Goal: Check status: Check status

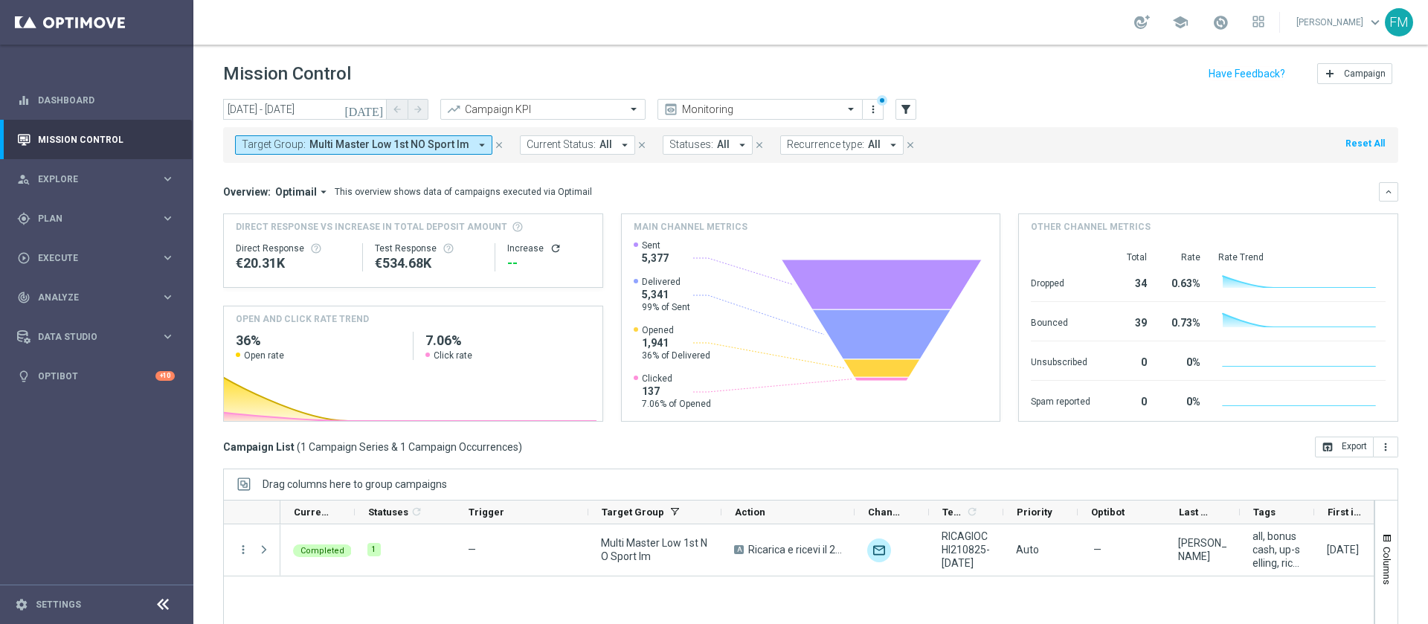
click at [379, 106] on icon "[DATE]" at bounding box center [364, 109] width 40 height 13
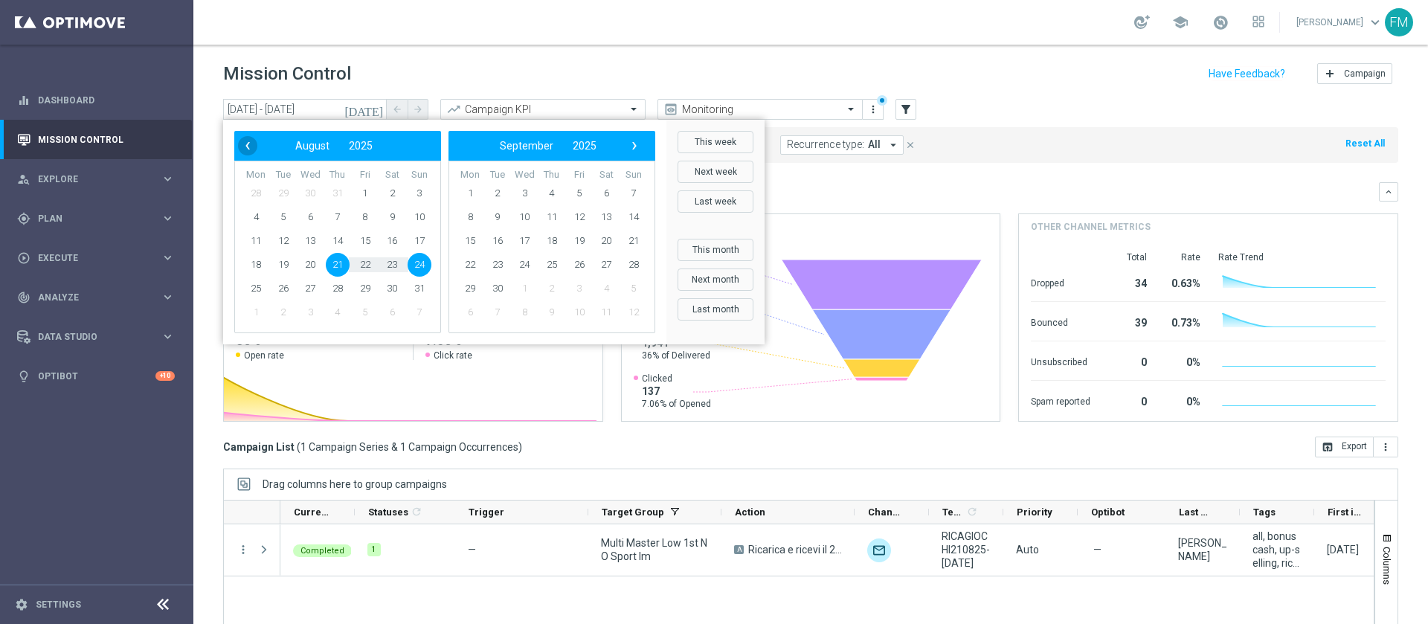
click at [247, 150] on span "‹" at bounding box center [247, 145] width 19 height 19
click at [641, 152] on span "›" at bounding box center [634, 145] width 19 height 19
click at [527, 219] on span "10" at bounding box center [525, 217] width 24 height 24
click at [408, 217] on span "14" at bounding box center [420, 217] width 24 height 24
type input "[DATE] - [DATE]"
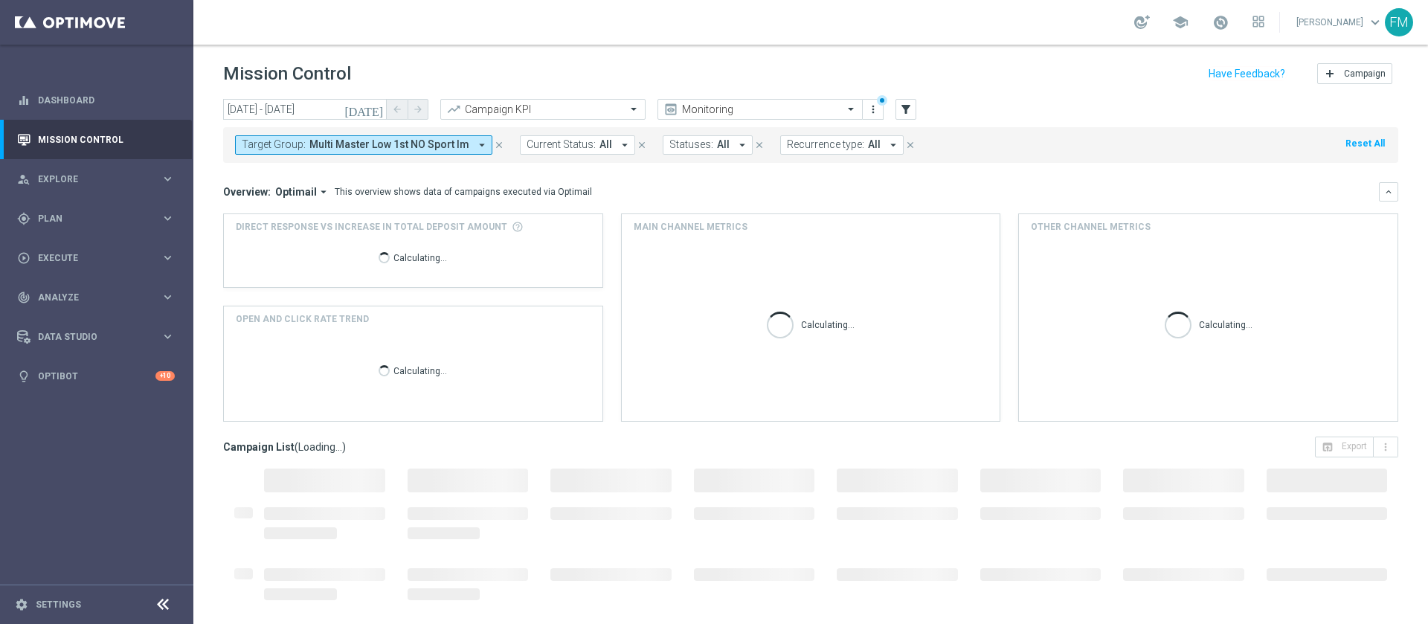
click at [344, 145] on span "Multi Master Low 1st NO Sport lm" at bounding box center [389, 144] width 160 height 13
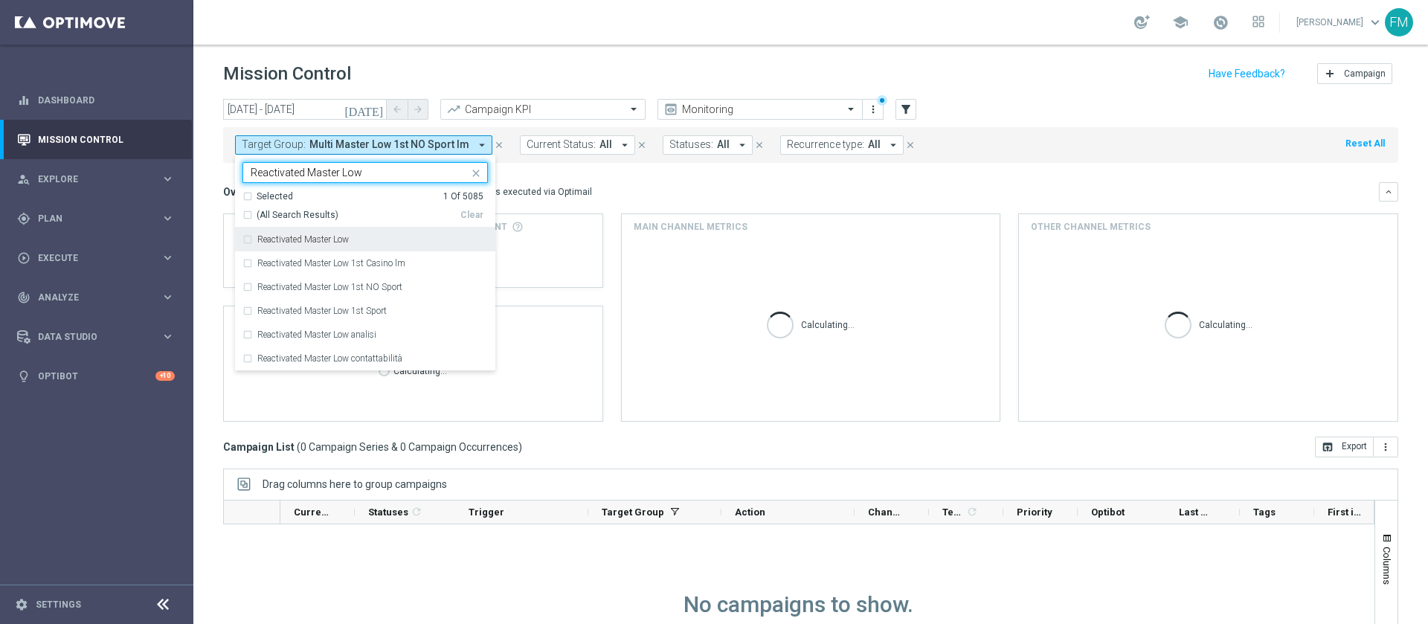
click at [338, 242] on label "Reactivated Master Low" at bounding box center [303, 239] width 92 height 9
type input "Reactivated Master Low"
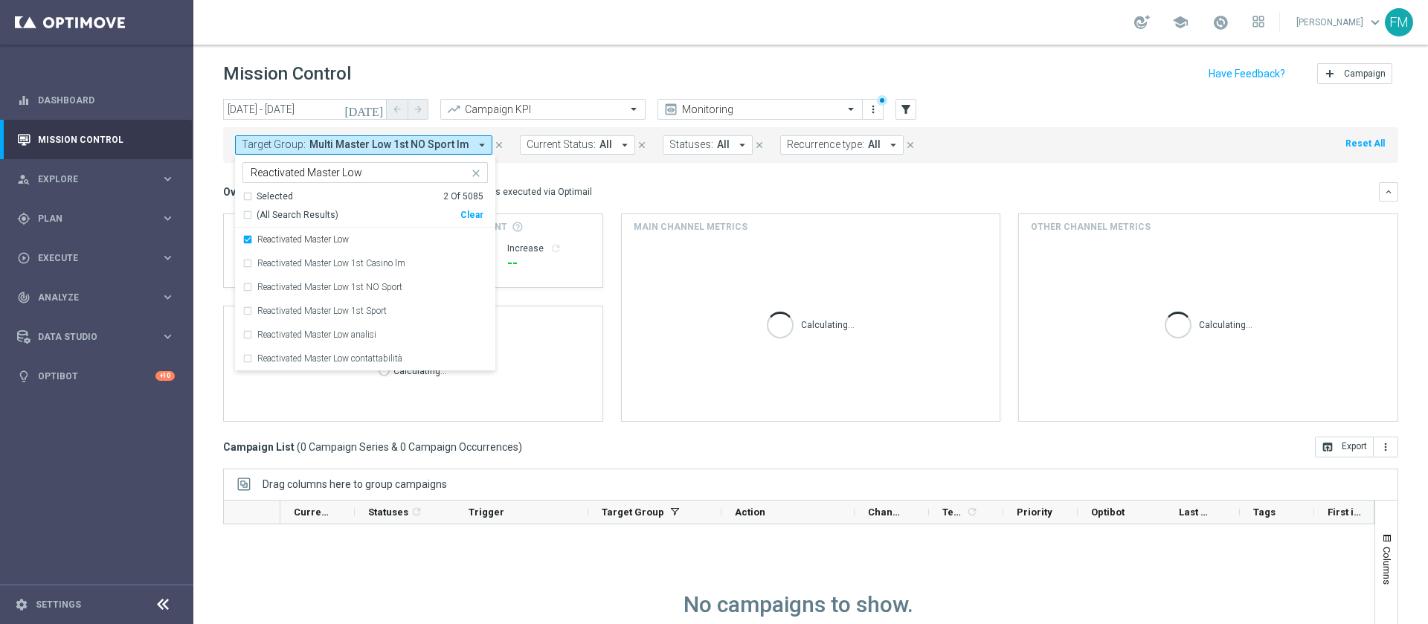
click at [670, 33] on div "school [PERSON_NAME] keyboard_arrow_down FM" at bounding box center [810, 22] width 1235 height 45
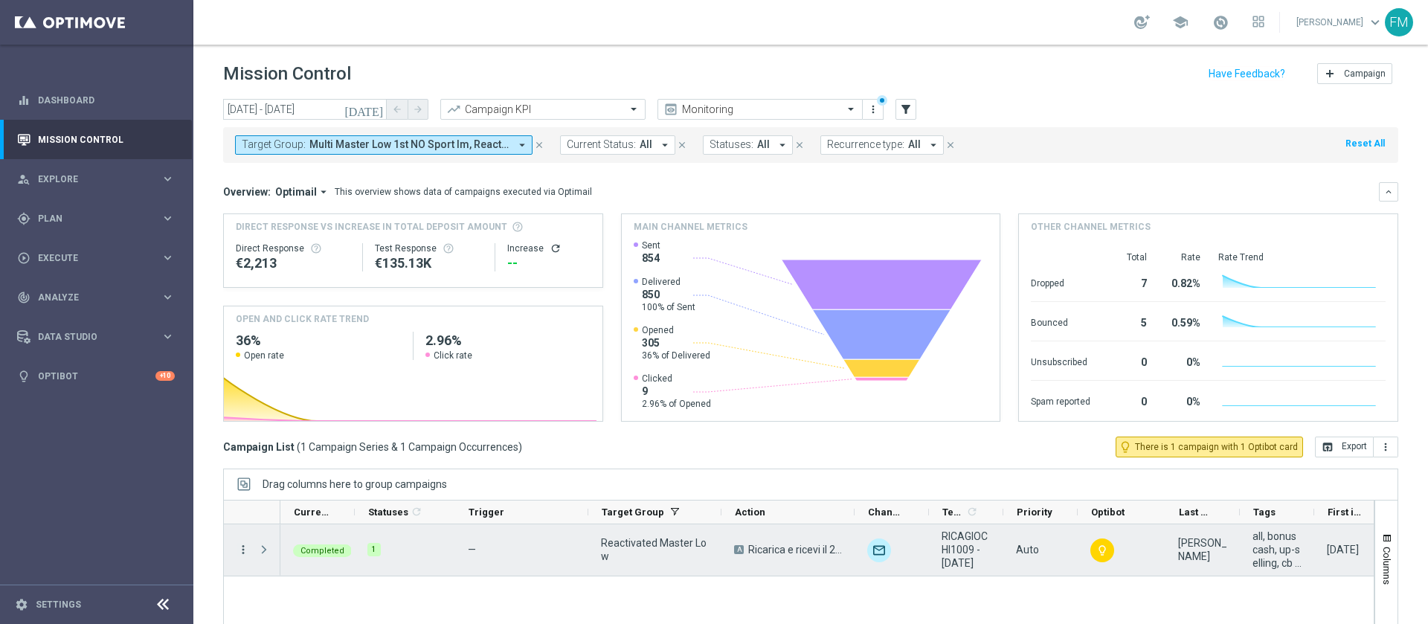
click at [246, 550] on icon "more_vert" at bounding box center [243, 549] width 13 height 13
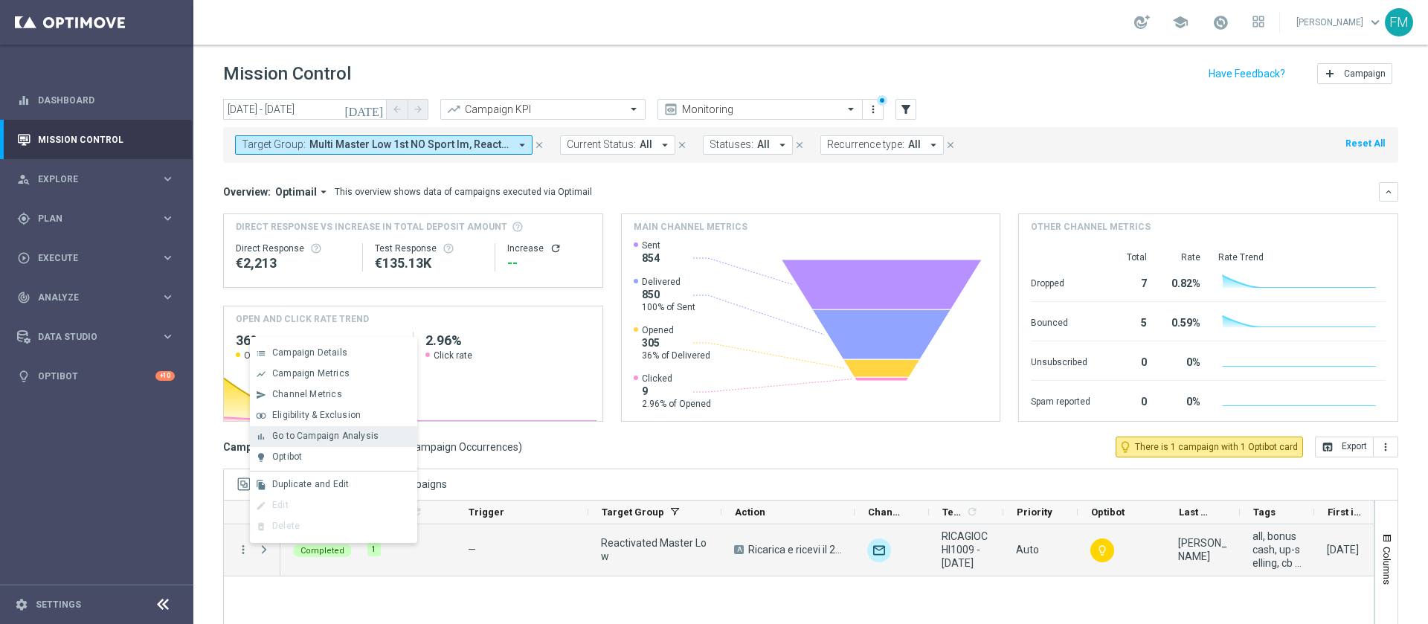
click at [323, 431] on span "Go to Campaign Analysis" at bounding box center [325, 436] width 106 height 10
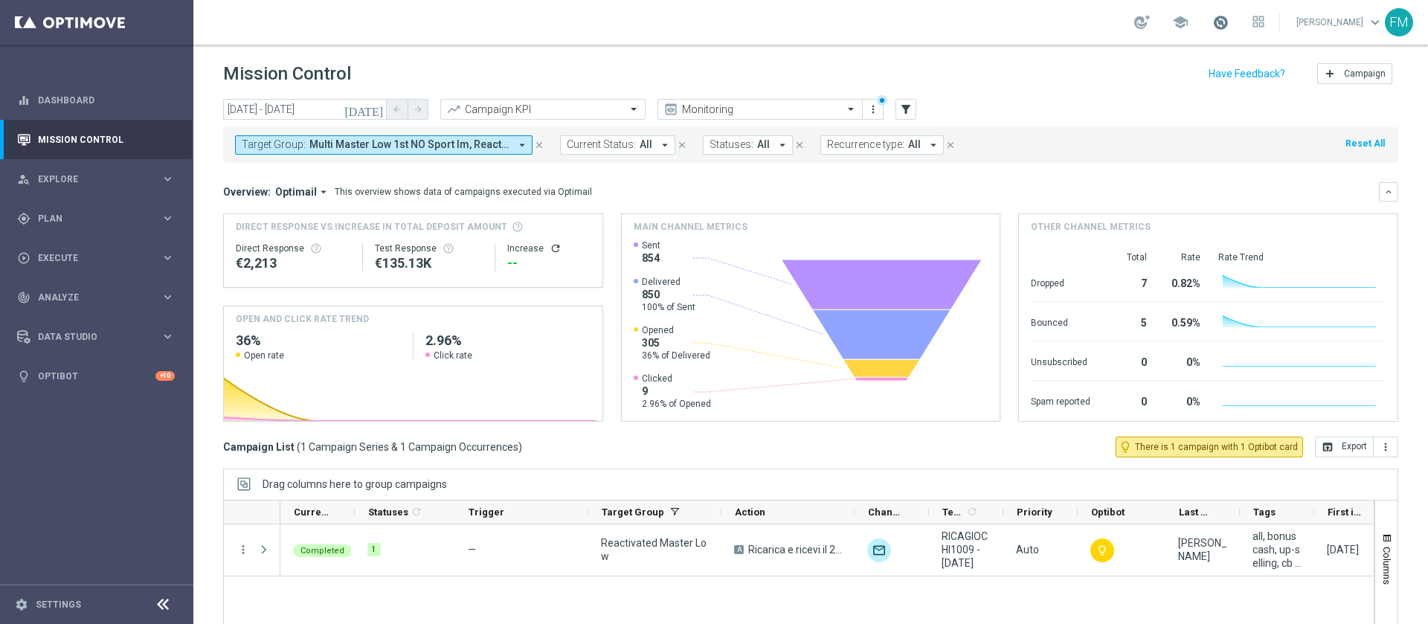
click at [1213, 18] on span at bounding box center [1221, 22] width 16 height 16
click at [539, 142] on icon "close" at bounding box center [539, 145] width 10 height 10
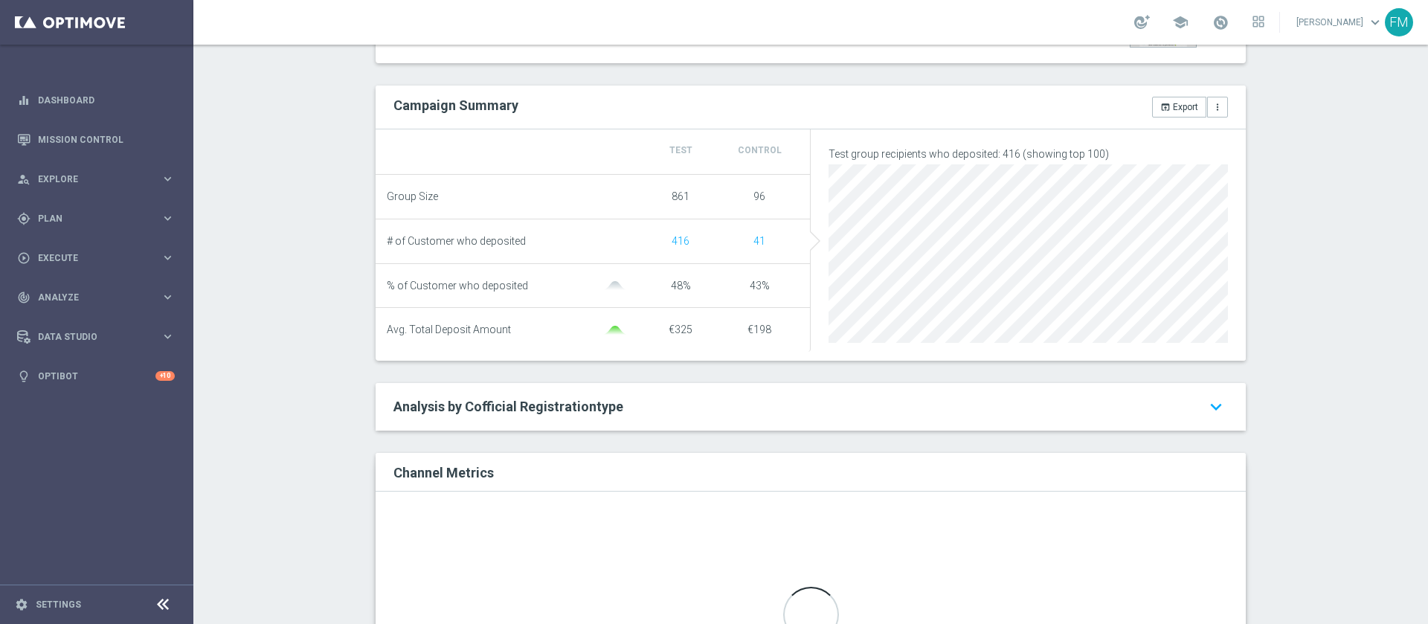
scroll to position [664, 0]
